Goal: Information Seeking & Learning: Find specific fact

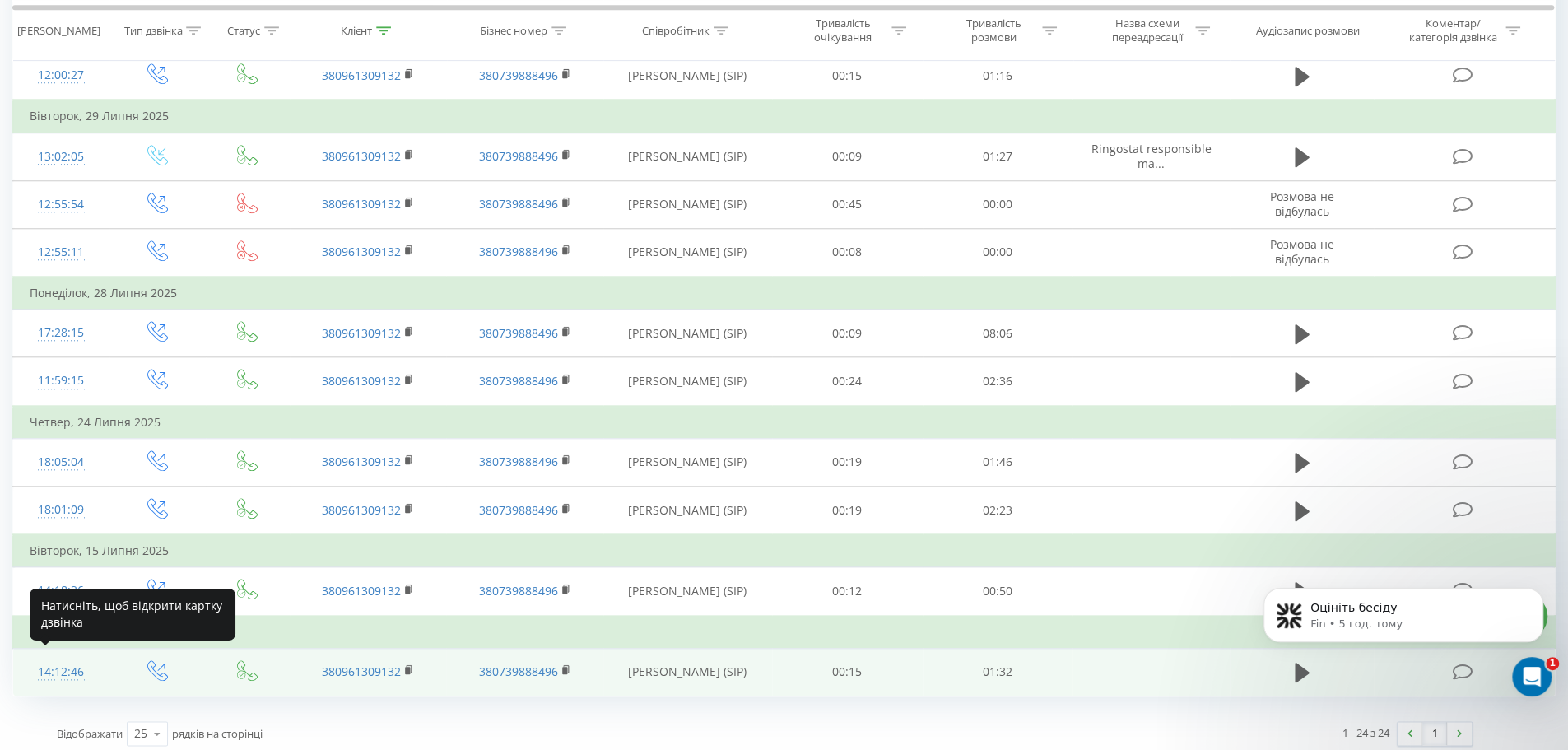
click at [63, 666] on div "14:12:46" at bounding box center [61, 672] width 64 height 32
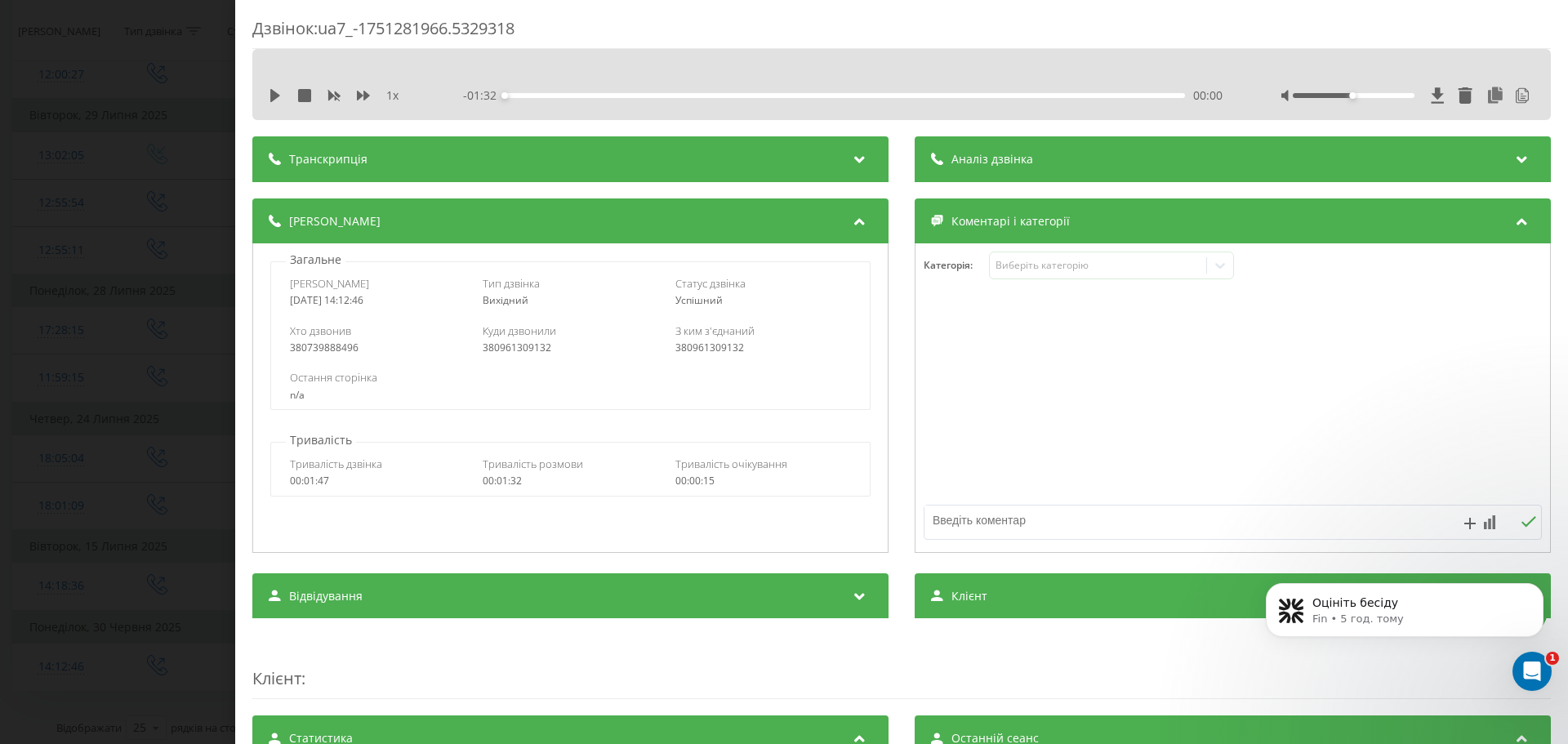
drag, startPoint x: 340, startPoint y: 305, endPoint x: 406, endPoint y: 306, distance: 66.0
click at [406, 306] on div "Дата дзвінка [DATE] 14:12:46 Тип дзвінка Вихідний Статус дзвінка Успішний" at bounding box center [570, 292] width 598 height 47
copy div "[DATE] 14:12:46"
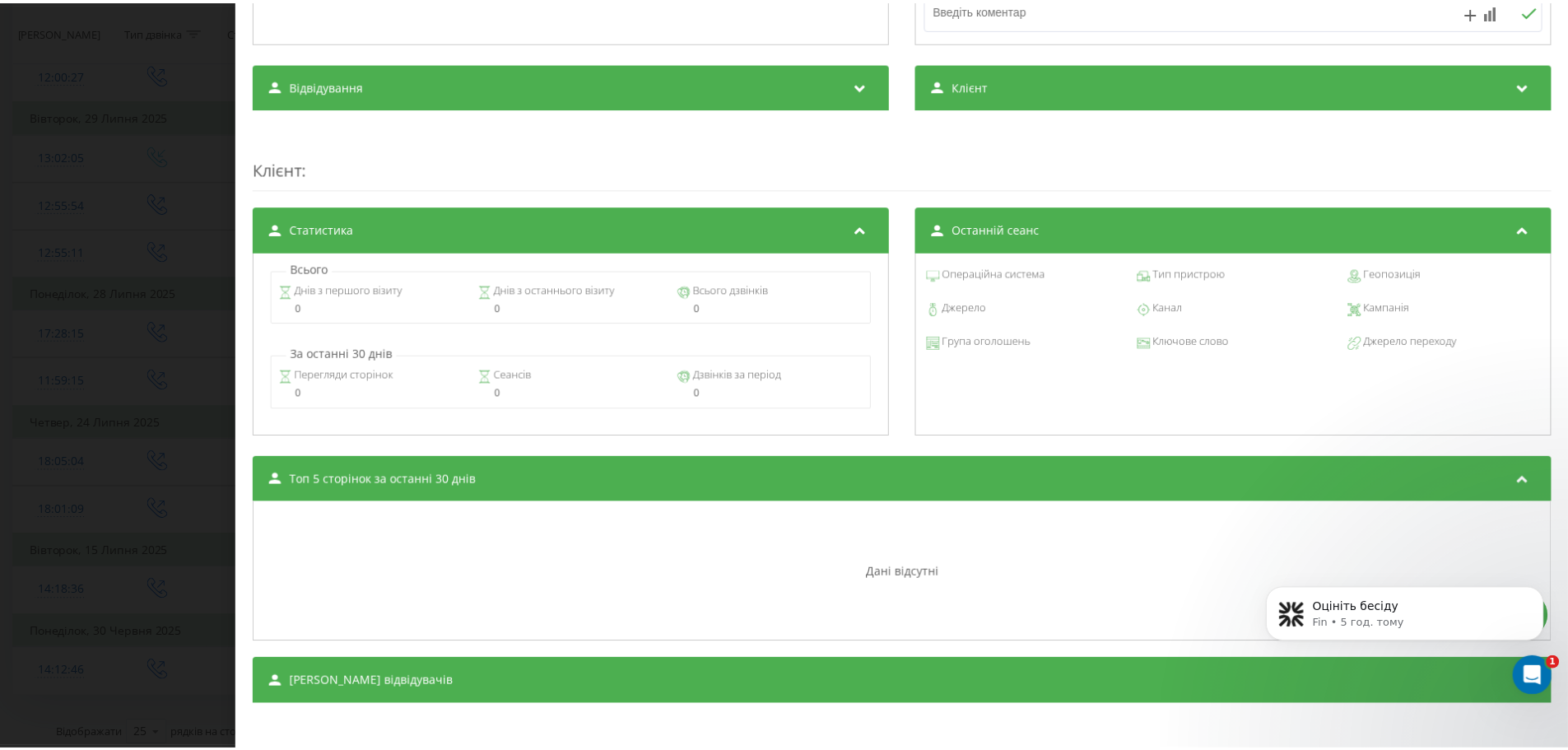
scroll to position [520, 0]
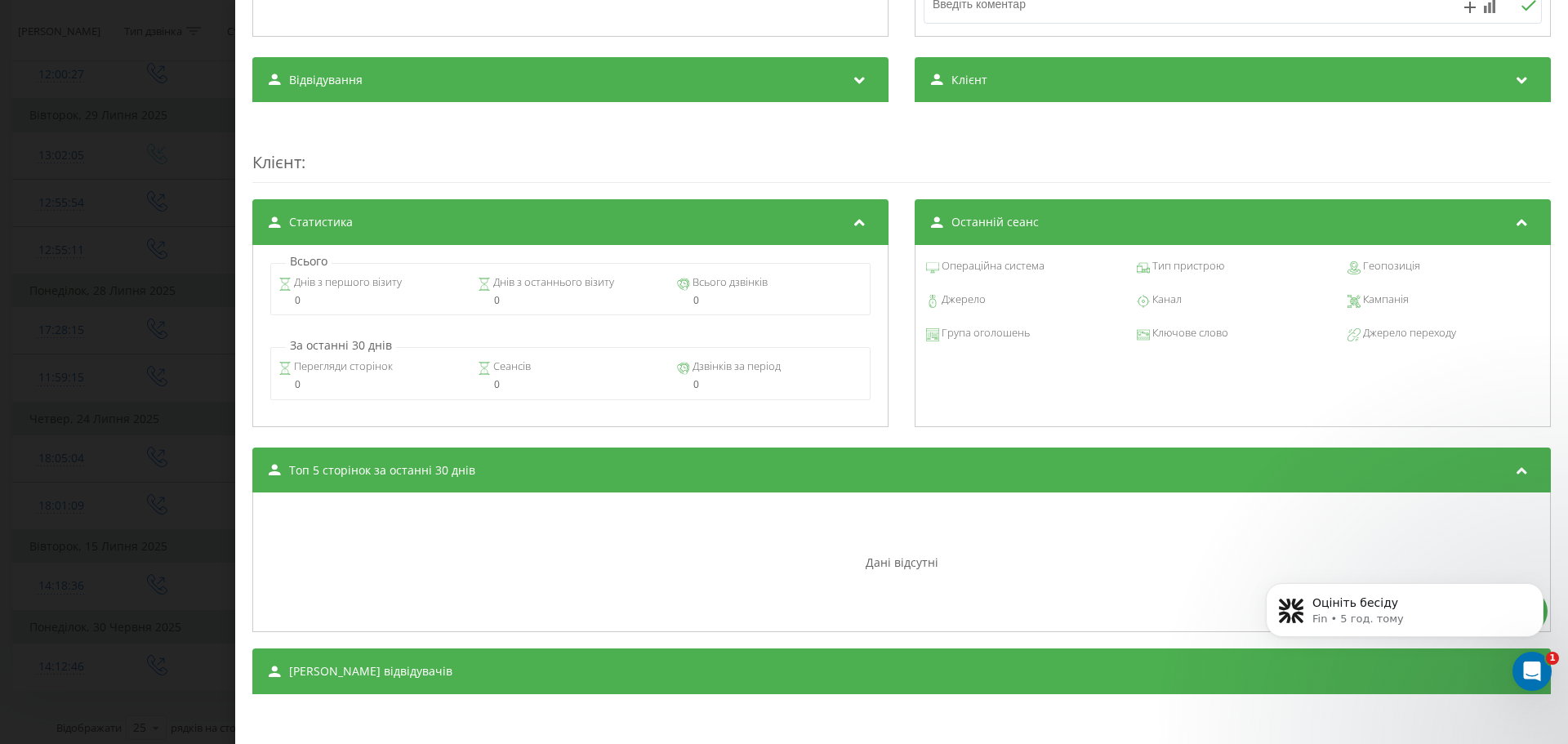
click at [238, 391] on div "Дзвінок : ua7_-1751281966.5329318 1 x - 01:32 00:00 00:00 Транскрипція 00:01 До…" at bounding box center [902, 372] width 1332 height 744
click at [200, 397] on div "Дзвінок : ua7_-1751281966.5329318 1 x - 01:32 00:00 00:00 Транскрипція 00:01 До…" at bounding box center [784, 372] width 1568 height 744
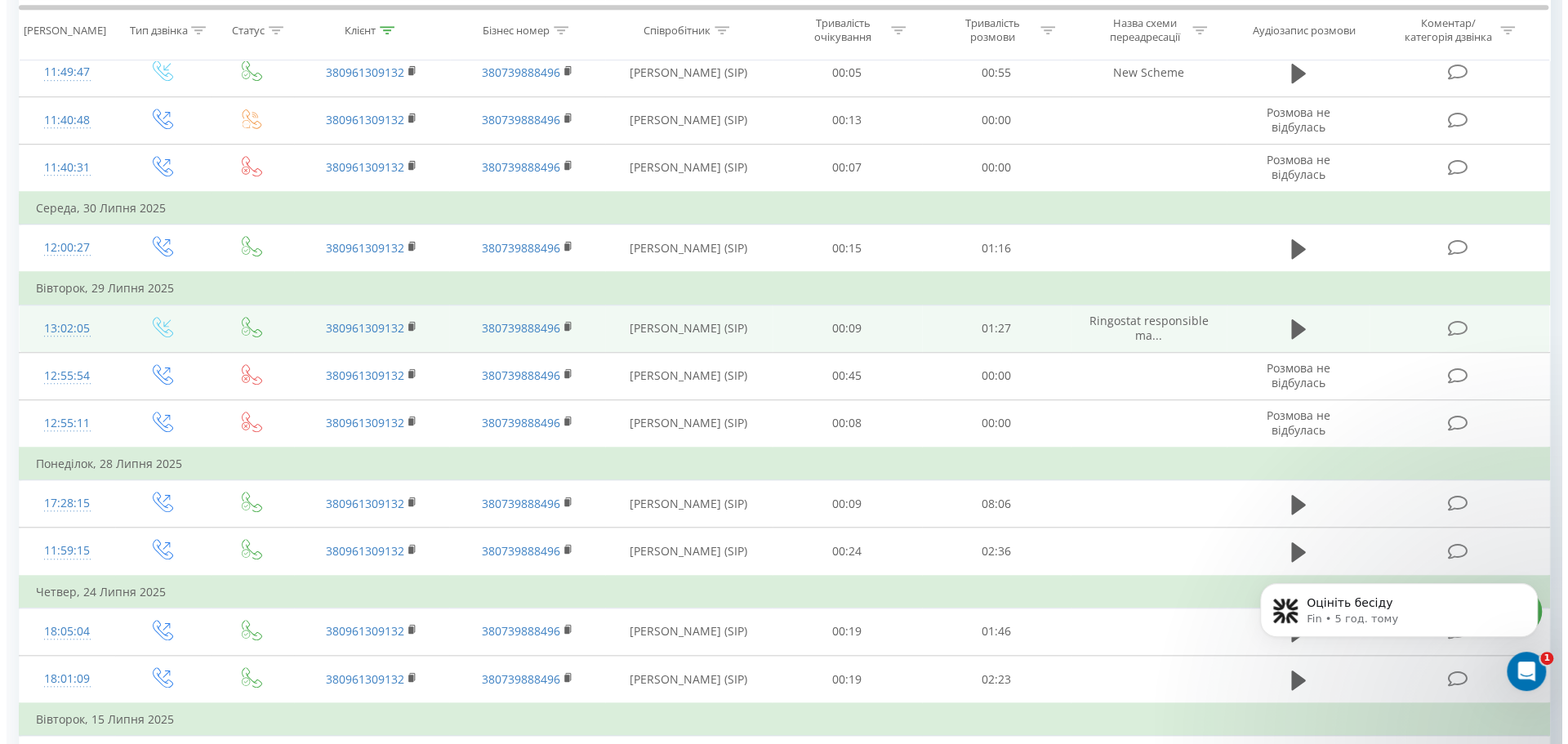
scroll to position [810, 0]
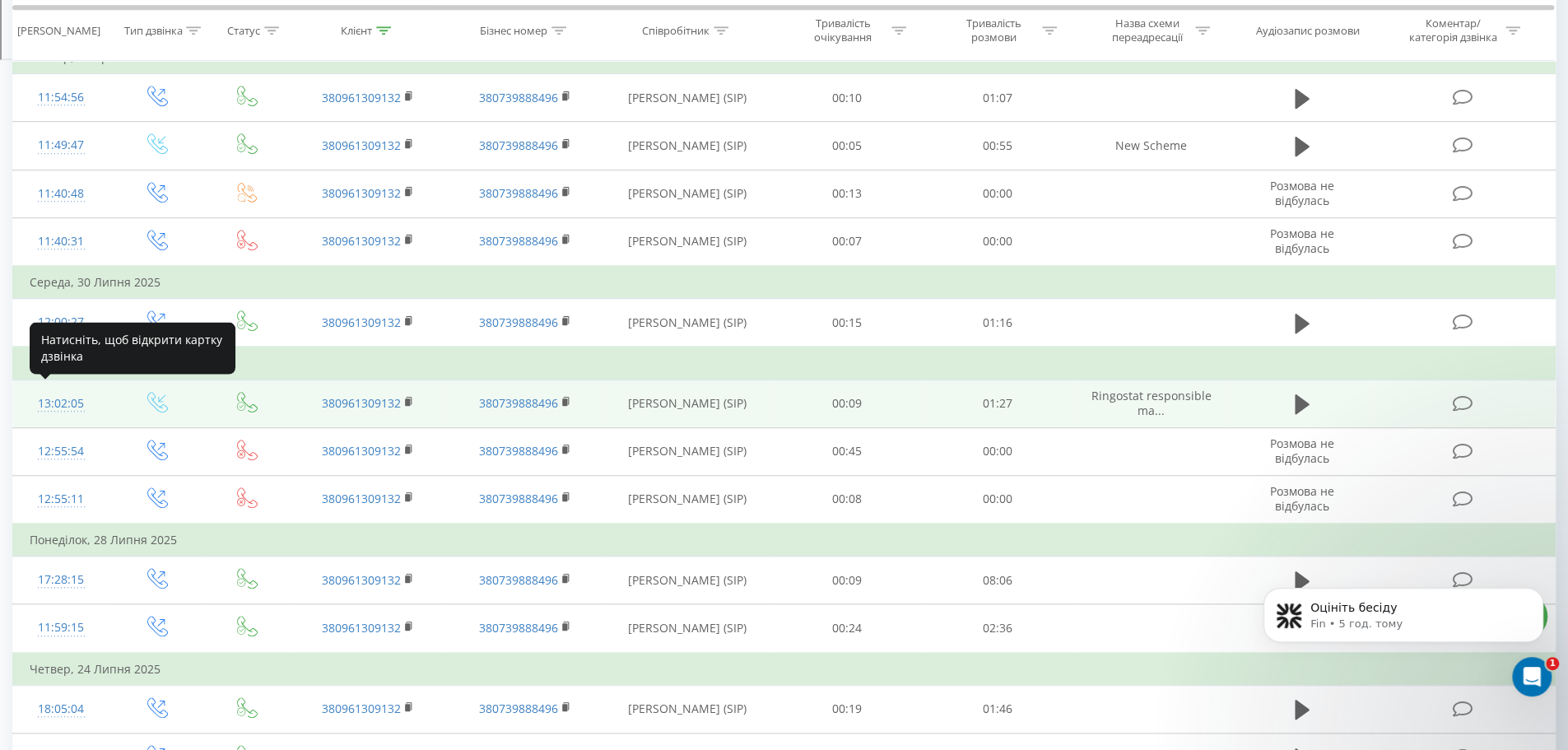
click at [69, 398] on div "13:02:05" at bounding box center [61, 404] width 64 height 32
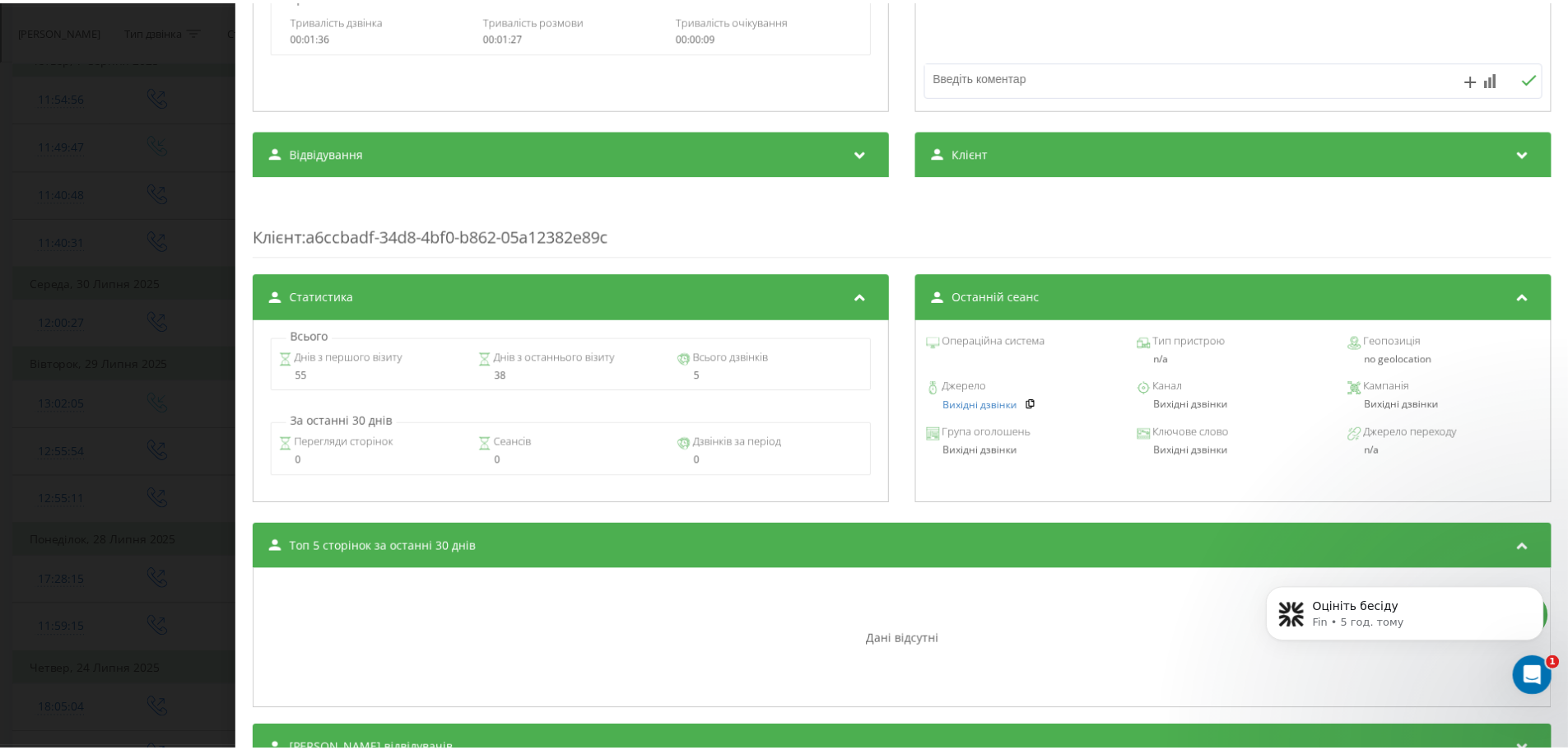
scroll to position [520, 0]
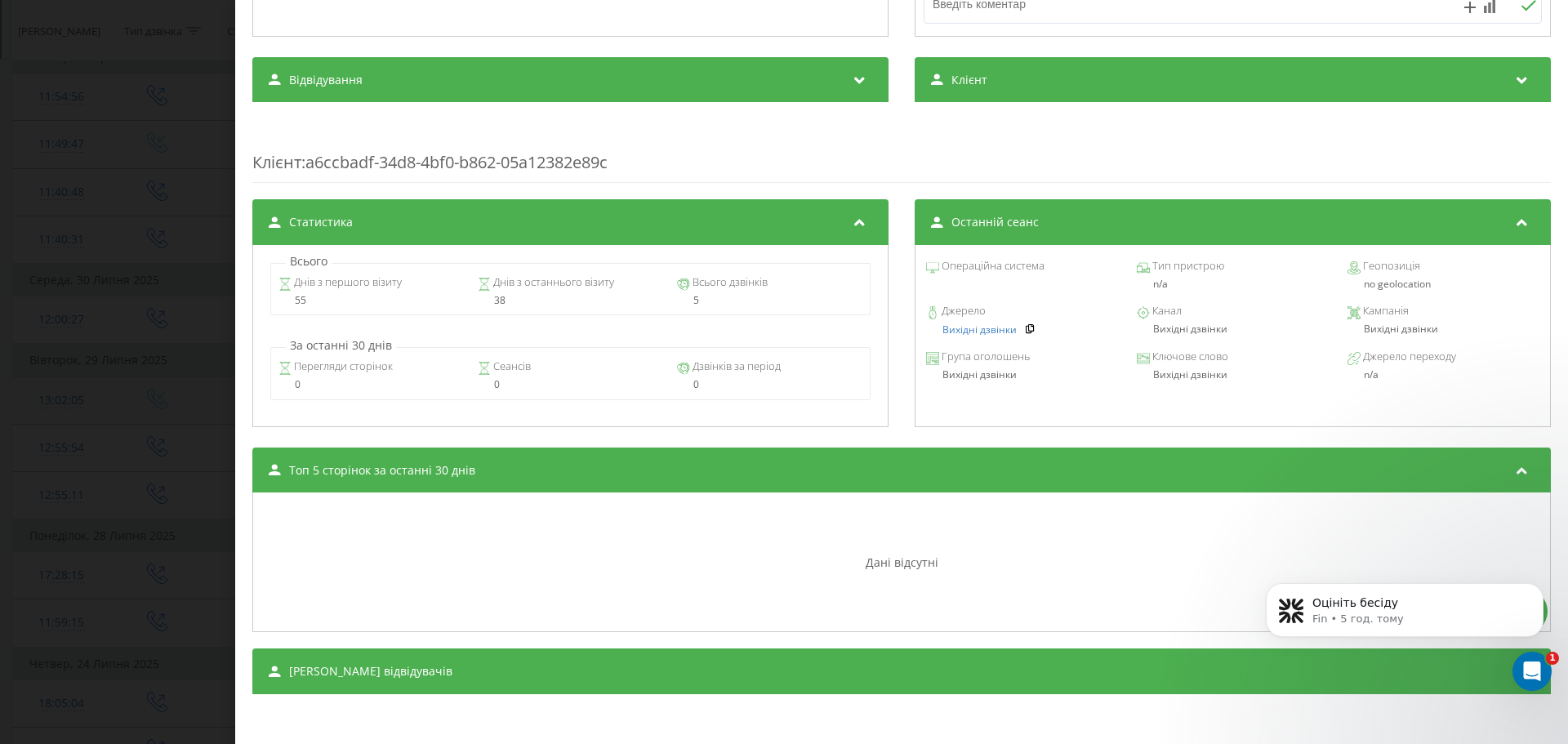
click at [177, 398] on div "Дзвінок : ua5_-1753783325.9694702 1 x - 01:27 00:00 00:00 Транскрипція Для AI-а…" at bounding box center [784, 372] width 1568 height 744
